Goal: Information Seeking & Learning: Learn about a topic

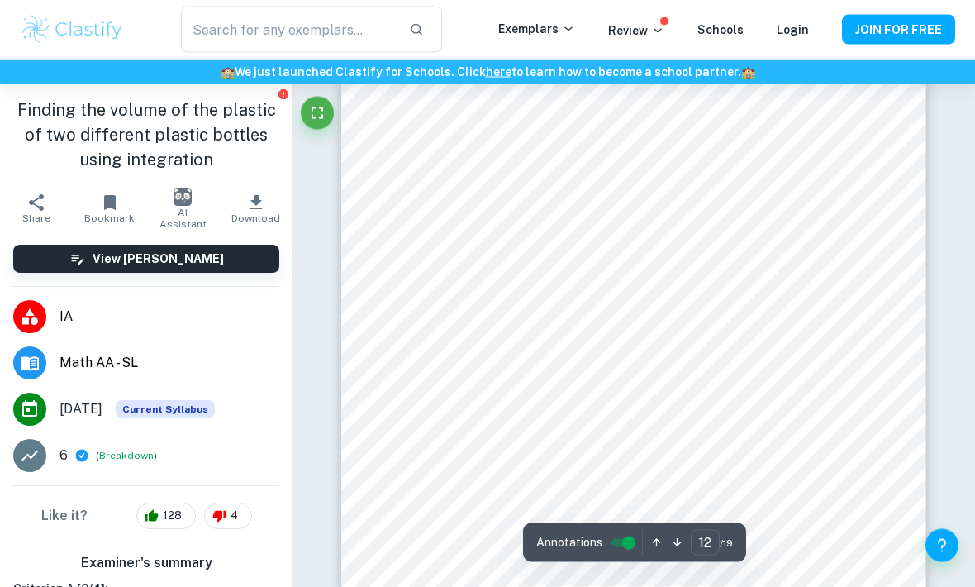
scroll to position [9663, 0]
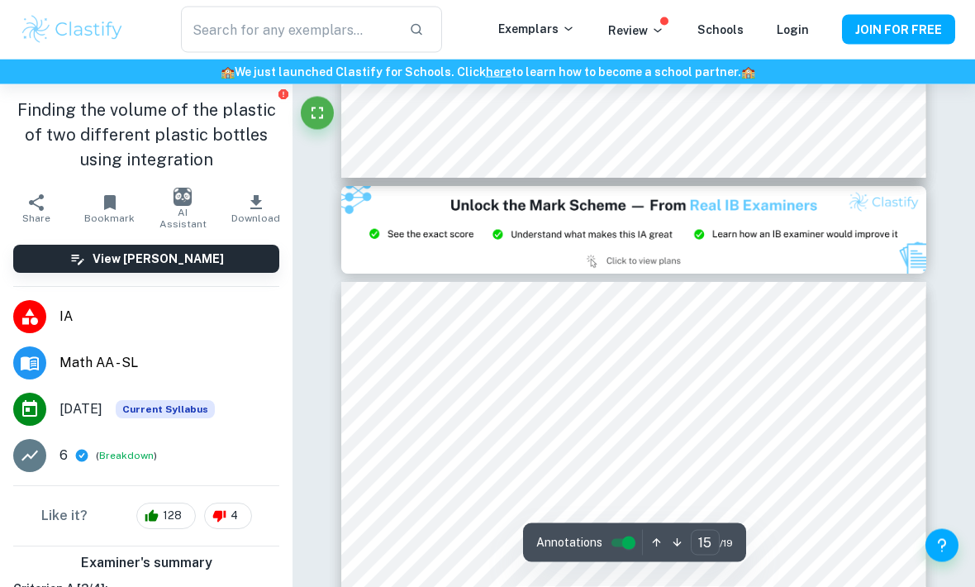
type input "14"
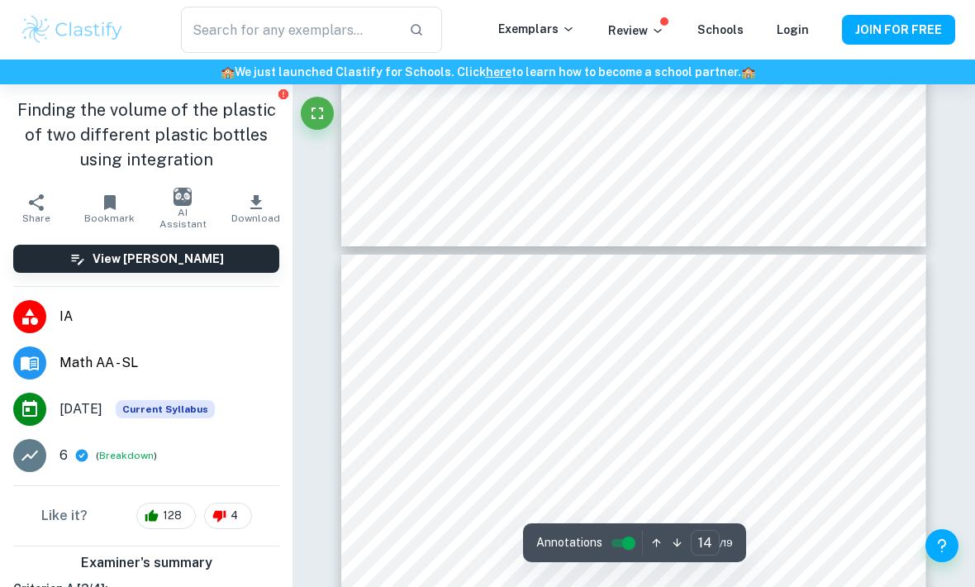
scroll to position [10996, 0]
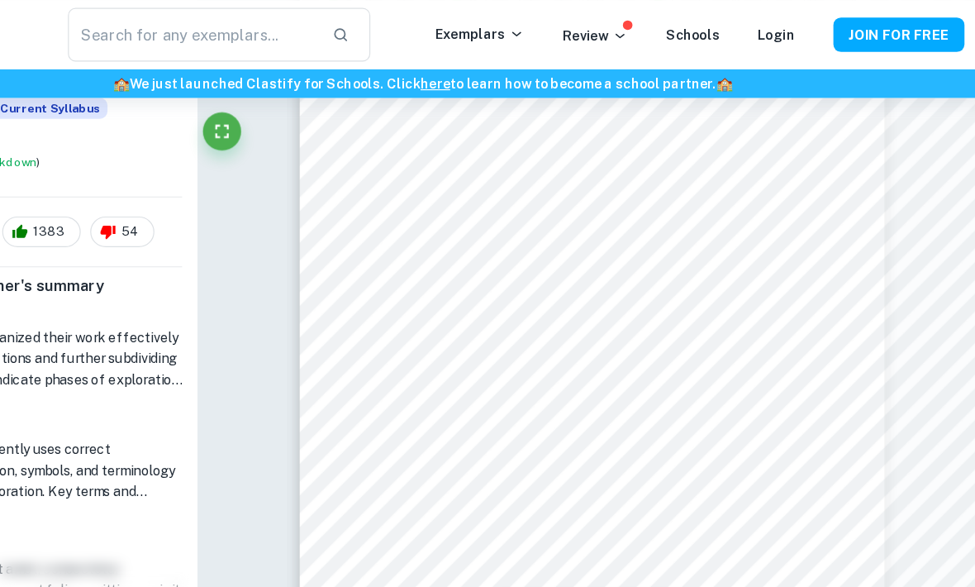
scroll to position [10540, 0]
click at [304, 109] on icon "Fullscreen" at bounding box center [314, 113] width 20 height 20
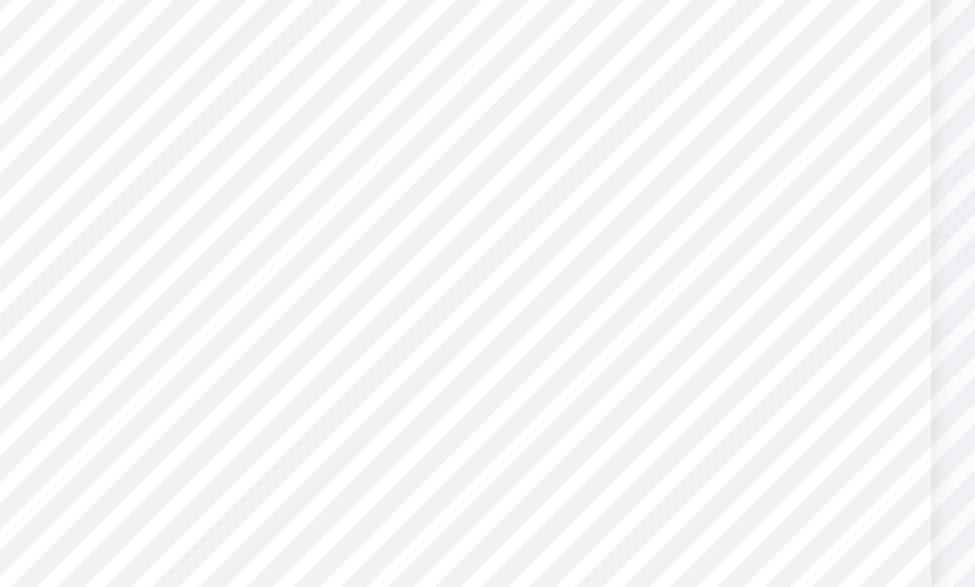
scroll to position [6864, 0]
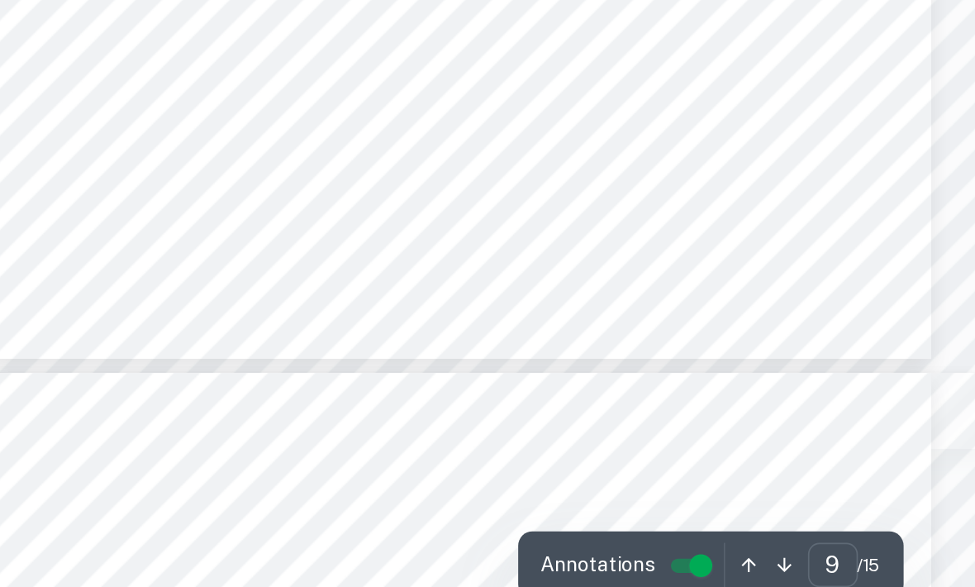
type input "10"
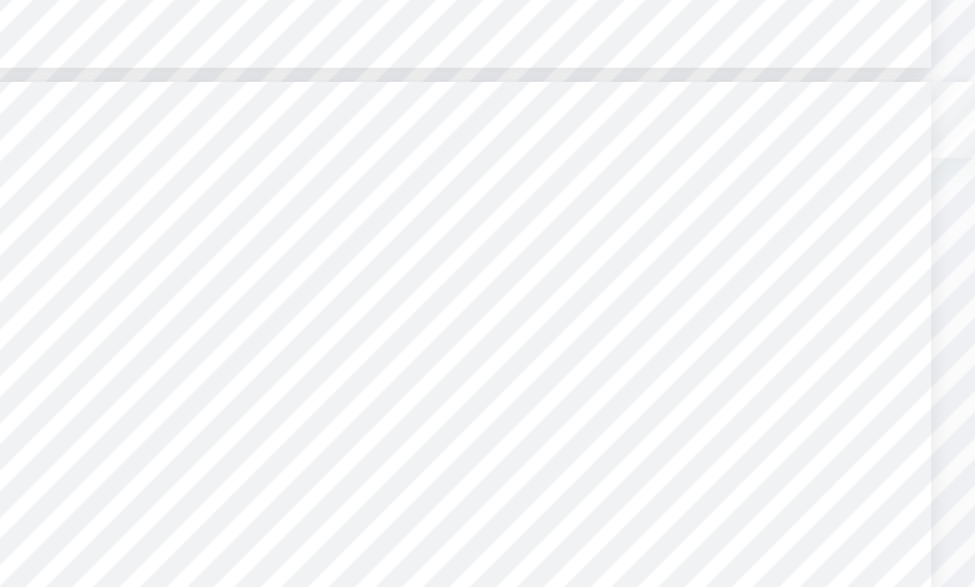
scroll to position [7190, 0]
